Goal: Check status: Check status

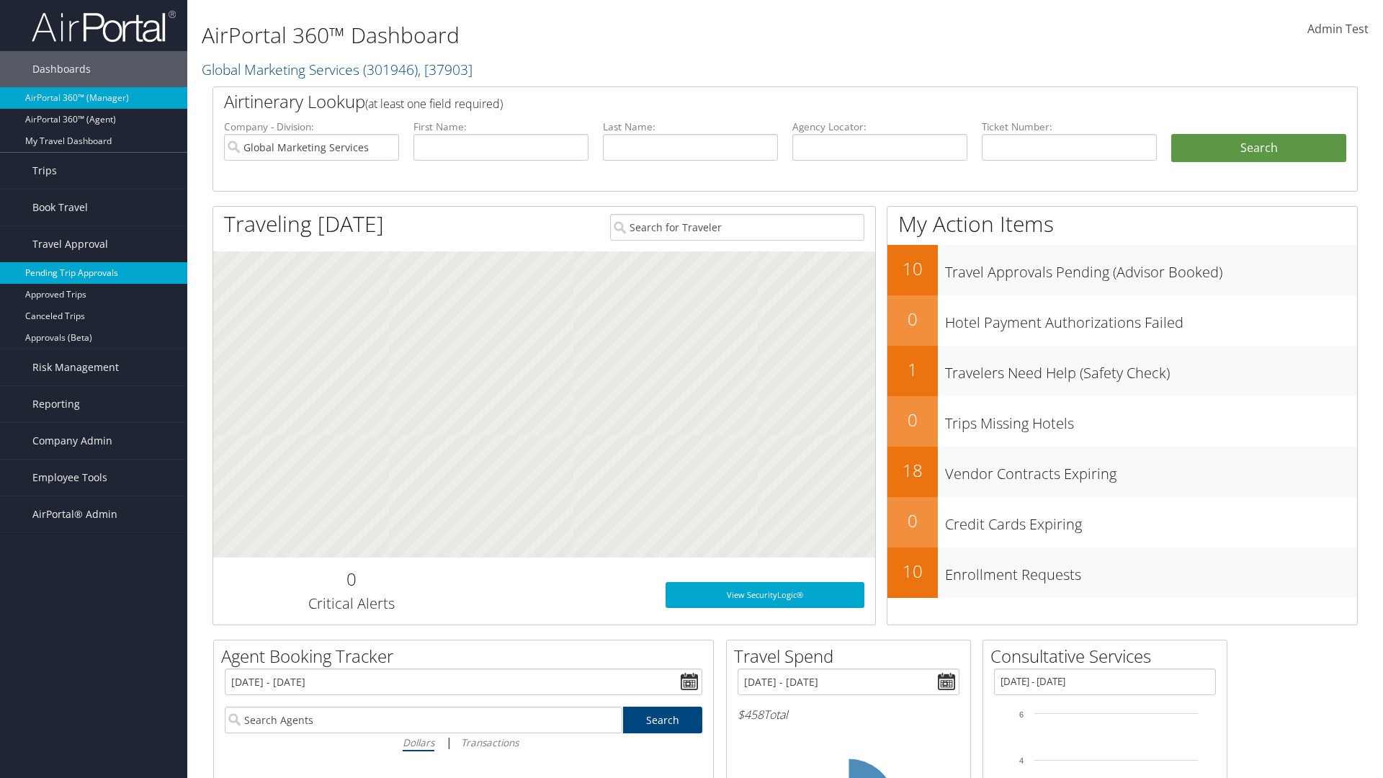
click at [94, 273] on link "Pending Trip Approvals" at bounding box center [93, 273] width 187 height 22
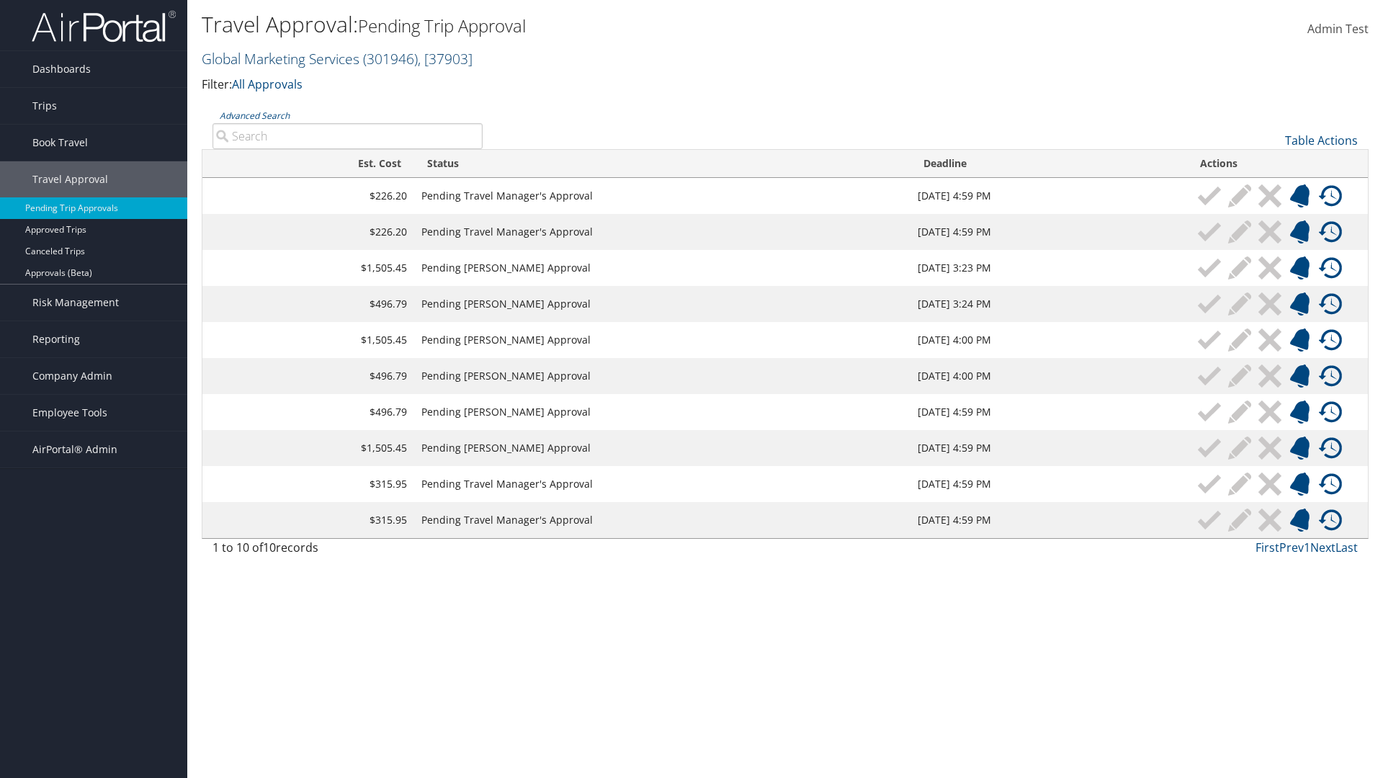
click at [279, 58] on link "Global Marketing Services ( 301946 ) , [ 37903 ]" at bounding box center [337, 58] width 271 height 19
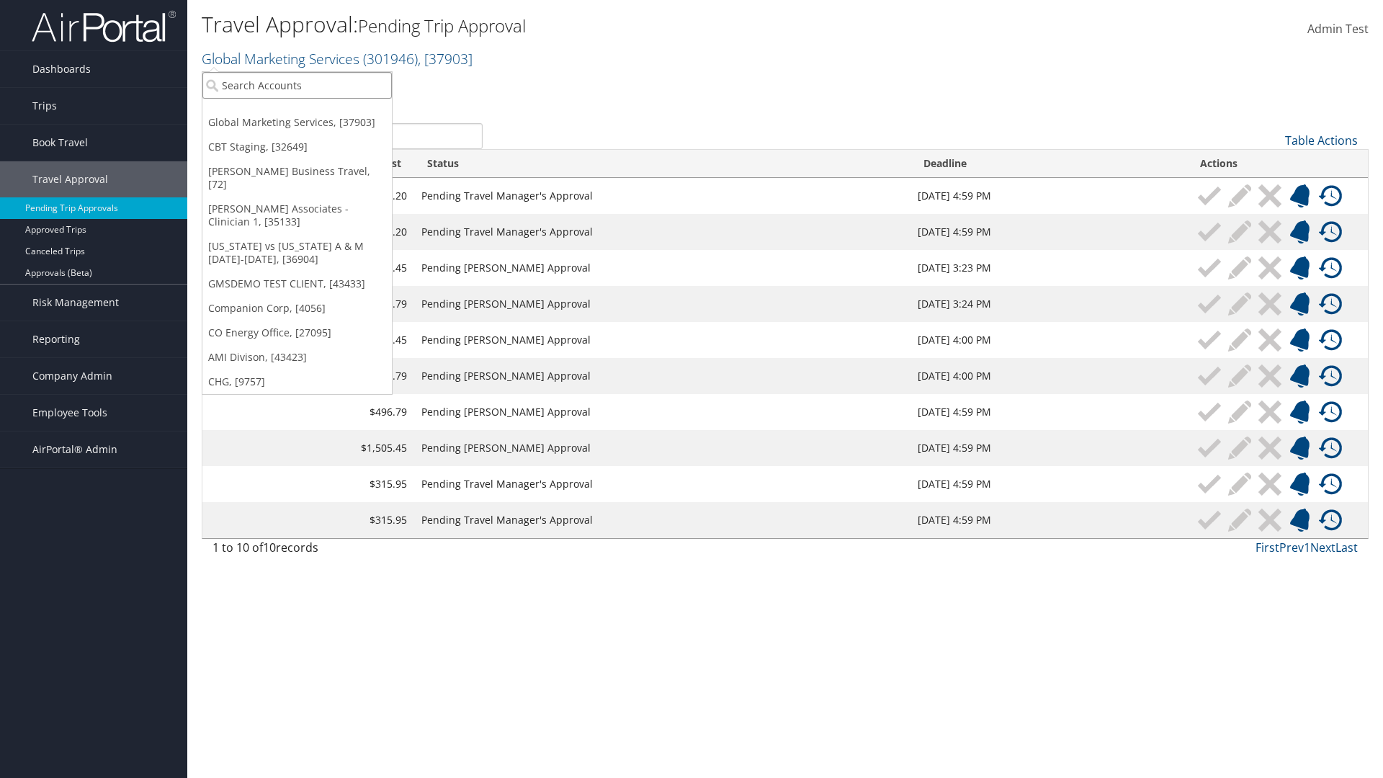
click at [297, 85] on input "search" at bounding box center [296, 85] width 189 height 27
type input "Global Marketing Services"
click at [311, 125] on div "Account" at bounding box center [311, 124] width 232 height 13
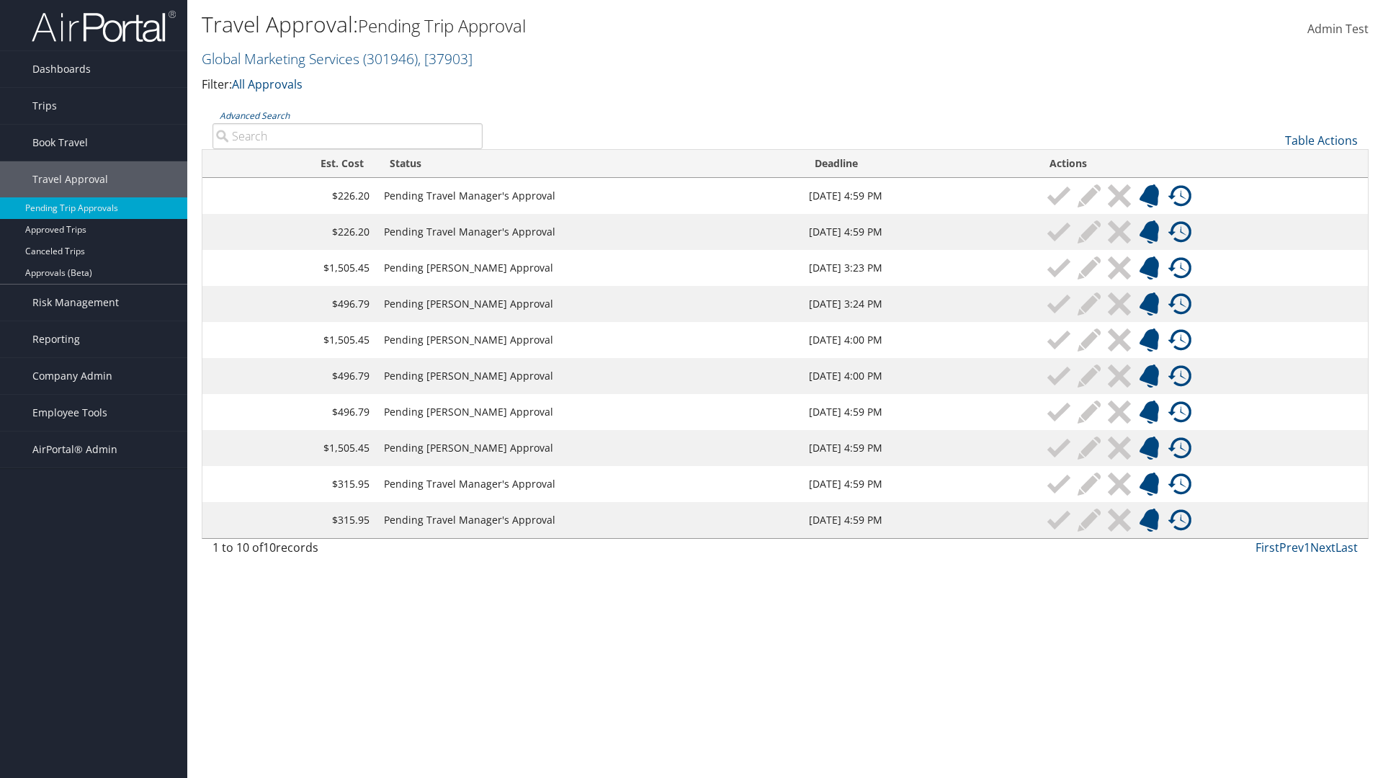
type input "Denver"
